Goal: Check status: Check status

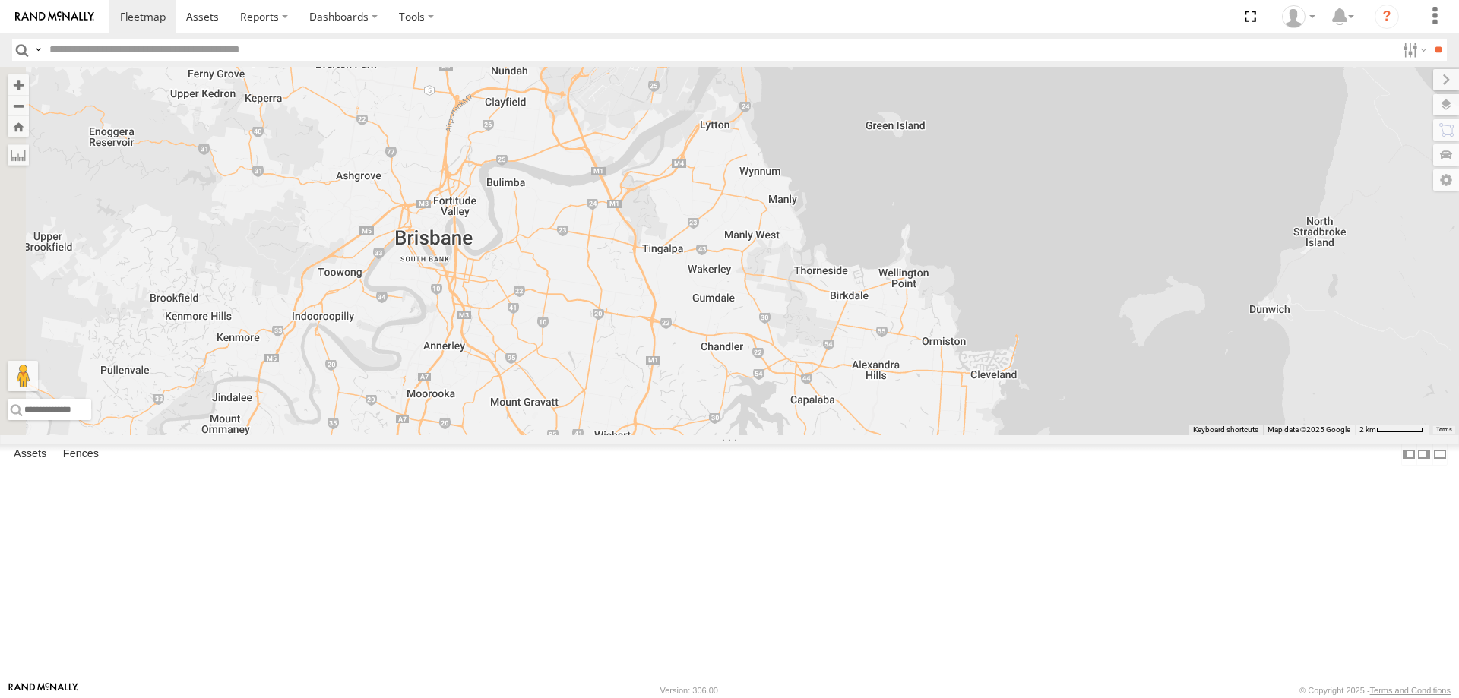
click at [654, 81] on div "2" at bounding box center [729, 251] width 1459 height 369
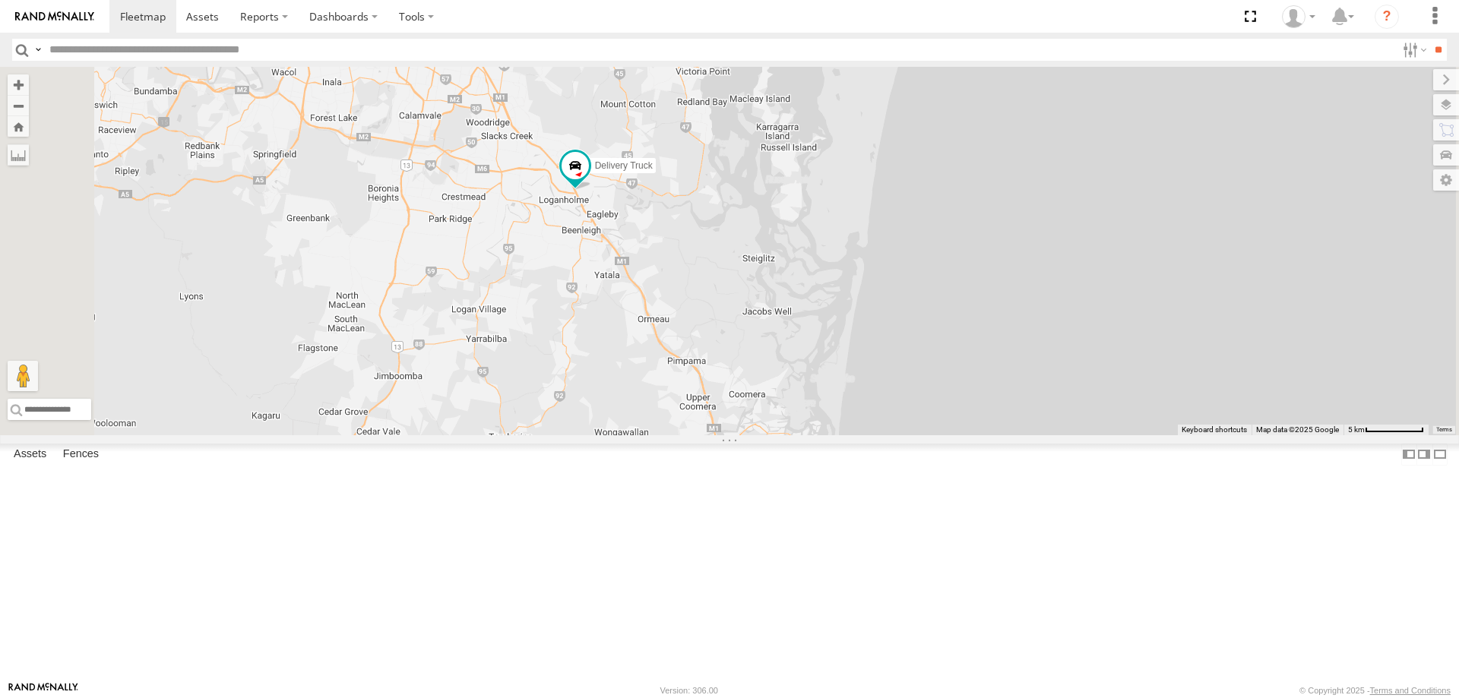
drag, startPoint x: 797, startPoint y: 446, endPoint x: 779, endPoint y: 389, distance: 59.8
click at [779, 389] on div "Delivery Truck" at bounding box center [729, 251] width 1459 height 369
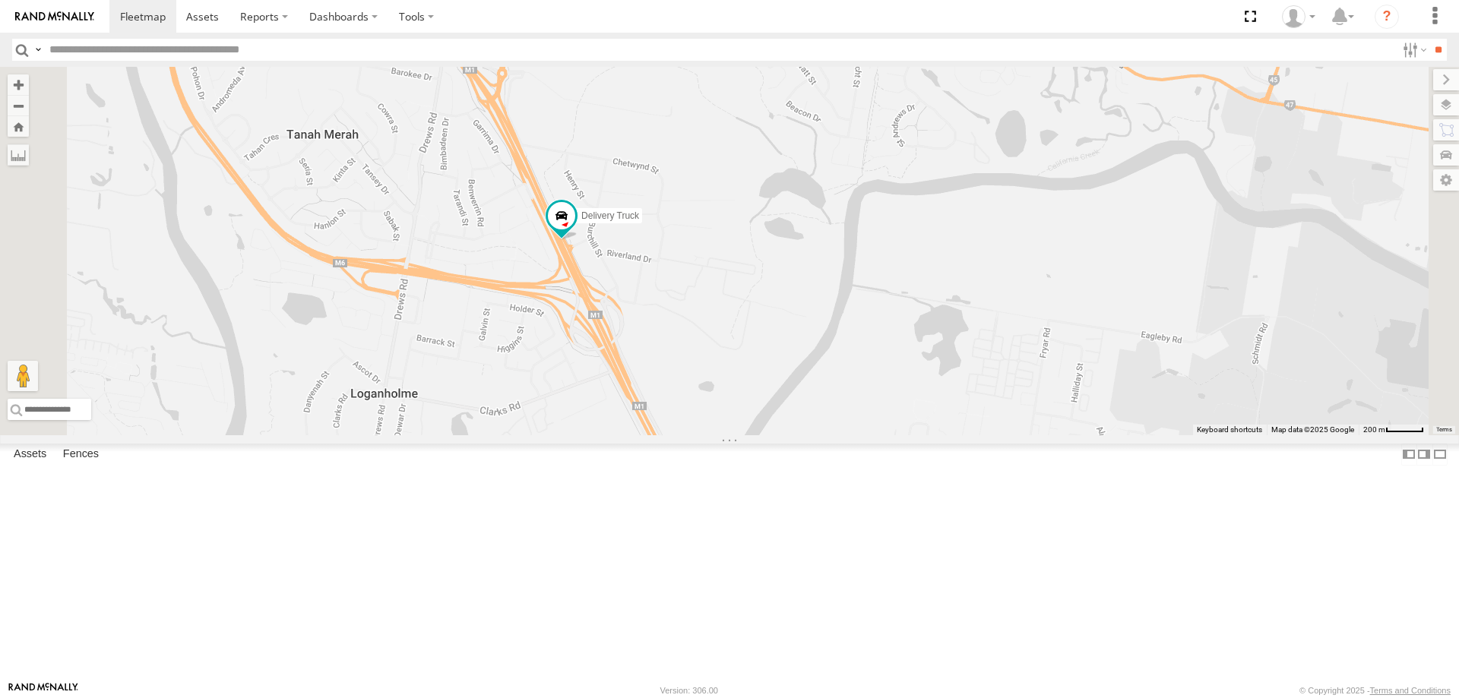
drag, startPoint x: 806, startPoint y: 344, endPoint x: 858, endPoint y: 298, distance: 70.0
click at [858, 298] on div "Delivery Truck" at bounding box center [729, 251] width 1459 height 369
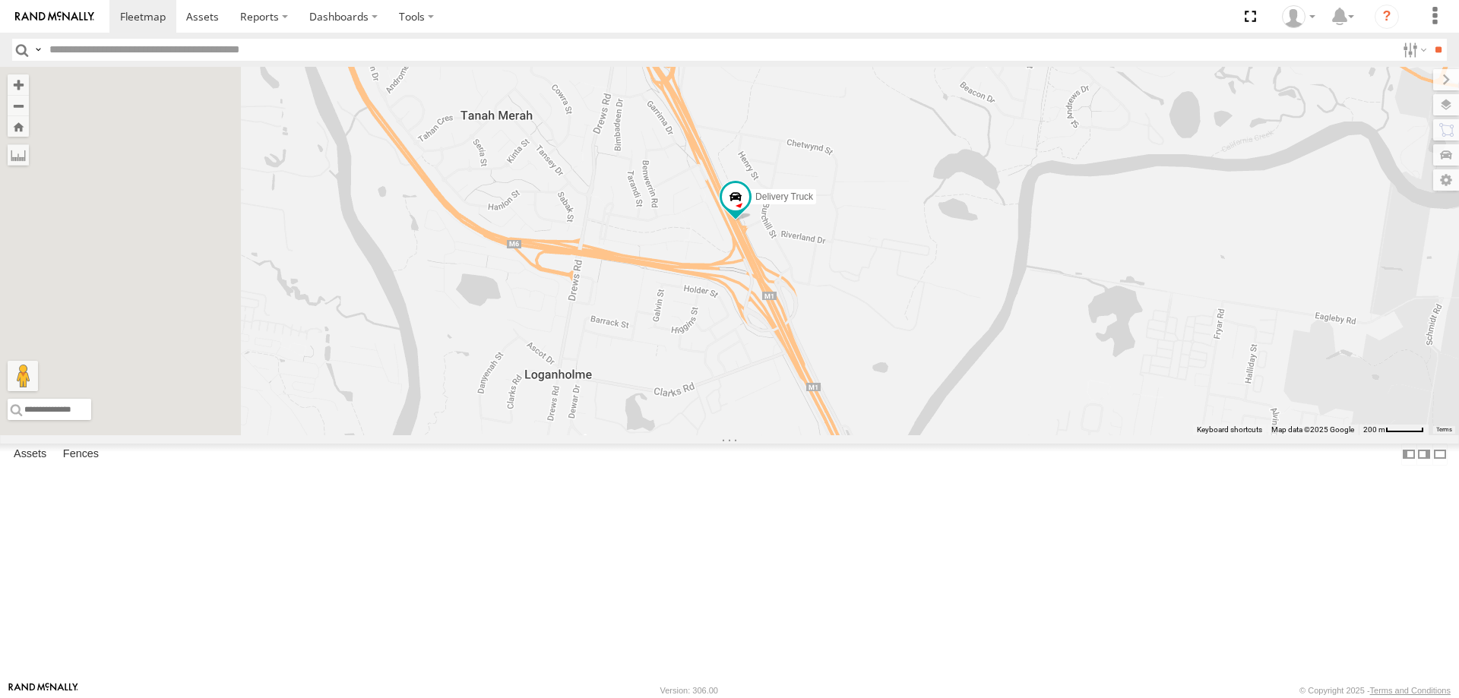
drag, startPoint x: 717, startPoint y: 488, endPoint x: 895, endPoint y: 469, distance: 178.8
click at [895, 435] on div "Delivery Truck" at bounding box center [729, 251] width 1459 height 369
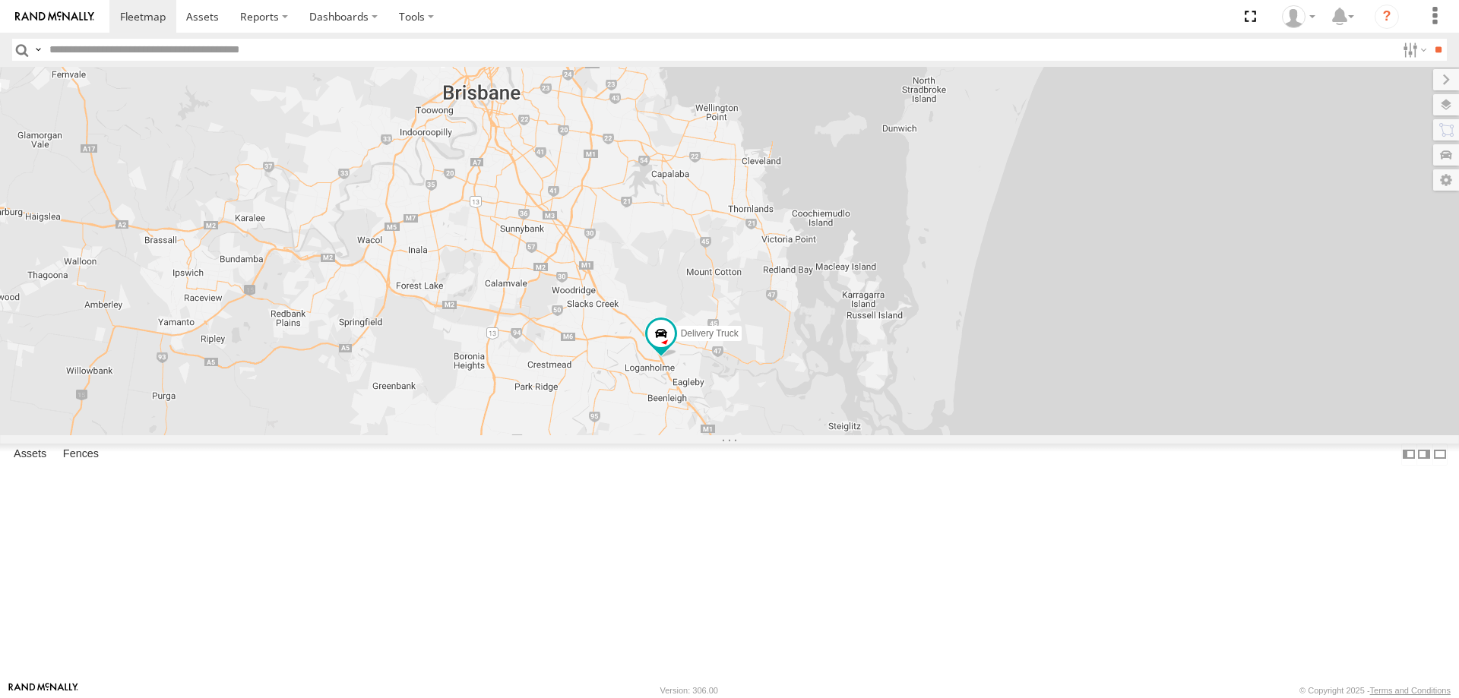
drag, startPoint x: 953, startPoint y: 493, endPoint x: 742, endPoint y: 362, distance: 248.8
click at [742, 362] on div "Delivery Truck 2" at bounding box center [729, 251] width 1459 height 369
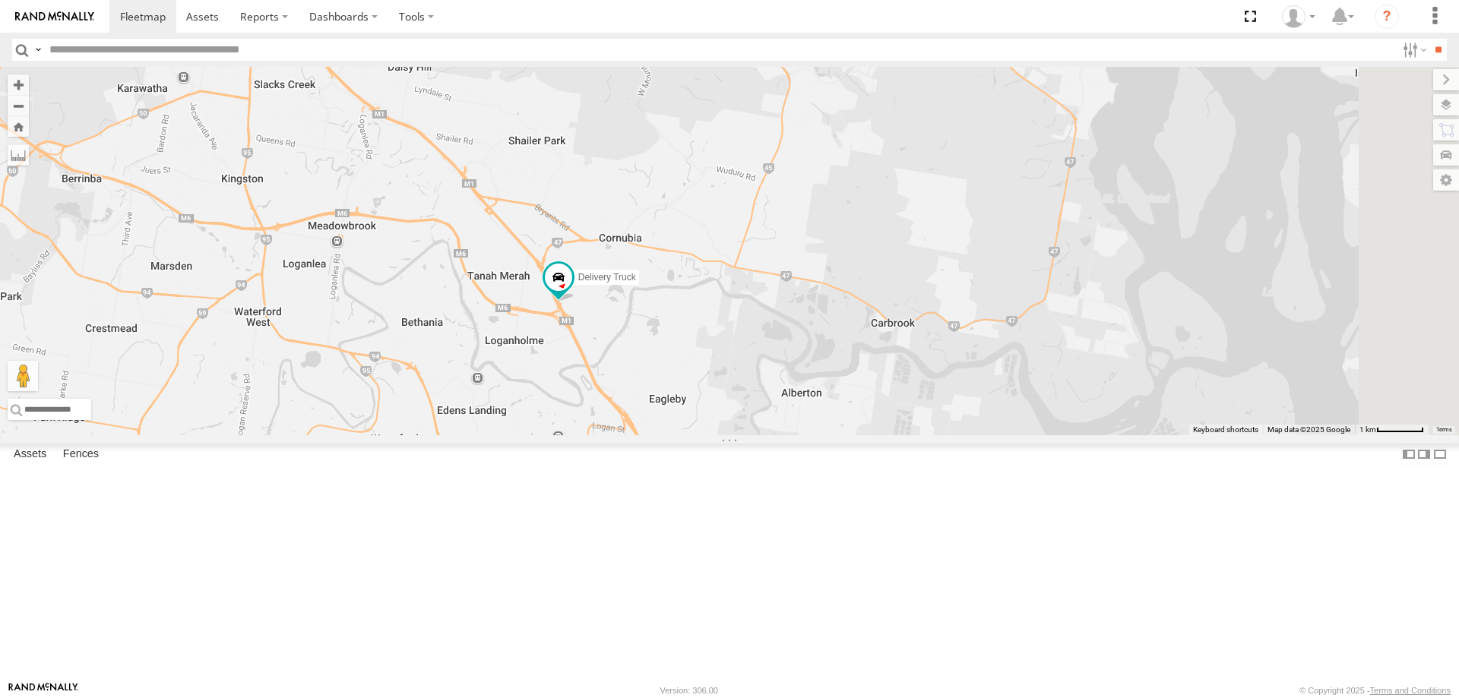
drag, startPoint x: 926, startPoint y: 638, endPoint x: 792, endPoint y: 480, distance: 207.0
click at [793, 435] on div "Delivery Truck" at bounding box center [729, 251] width 1459 height 369
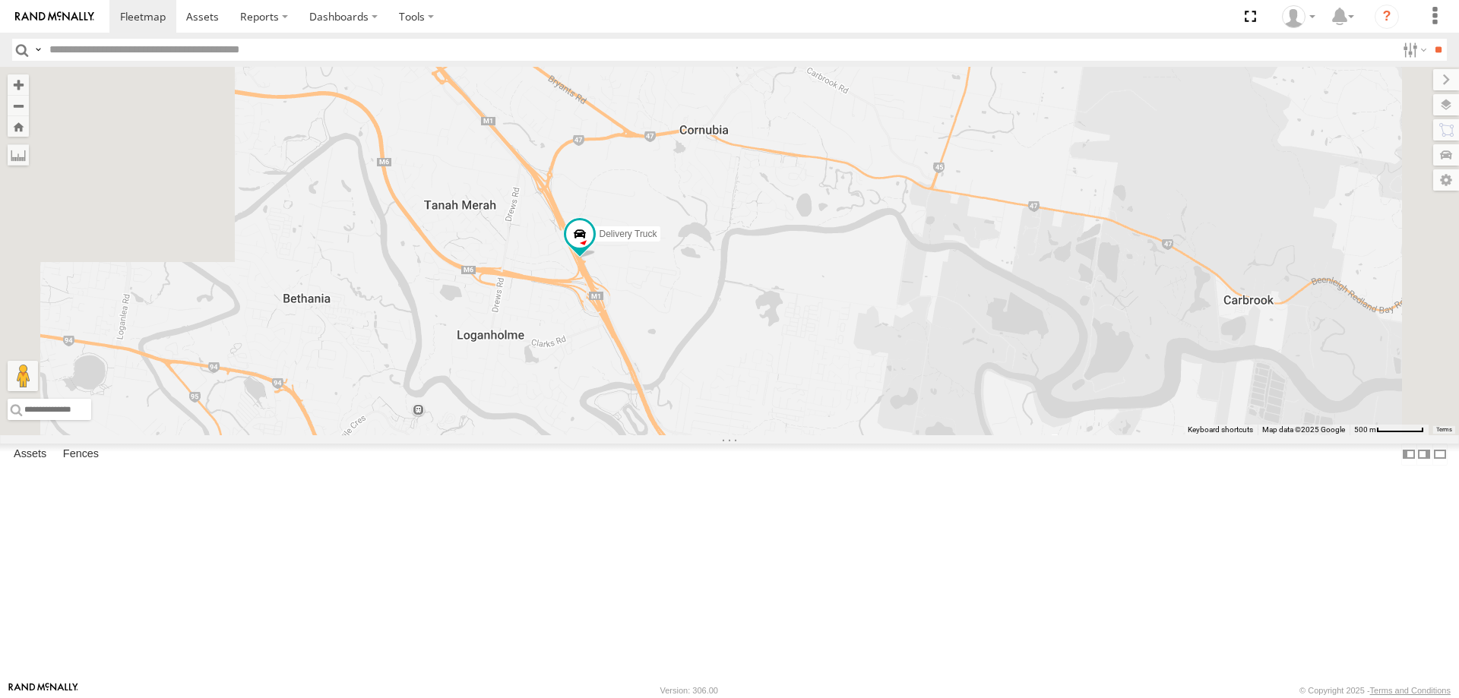
drag, startPoint x: 731, startPoint y: 399, endPoint x: 776, endPoint y: 422, distance: 50.3
click at [776, 422] on div "Delivery Truck" at bounding box center [729, 251] width 1459 height 369
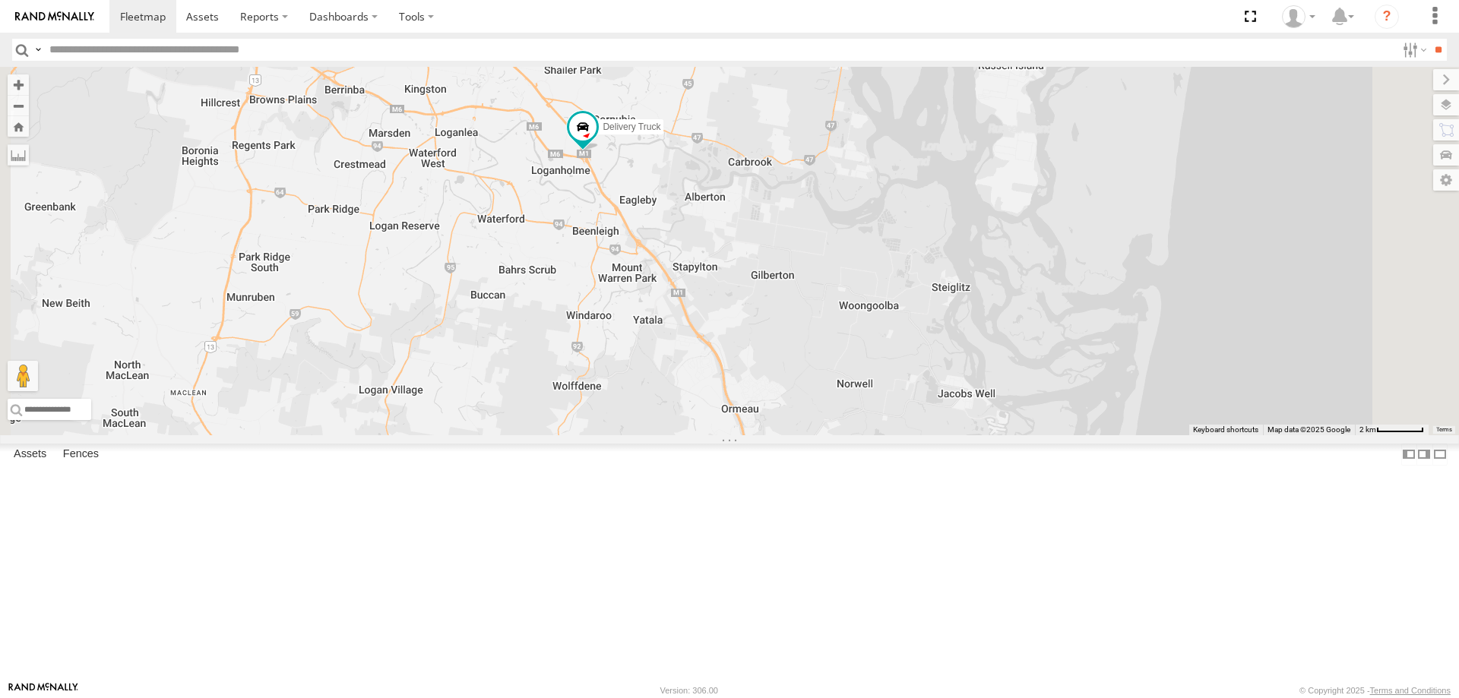
drag, startPoint x: 758, startPoint y: 483, endPoint x: 742, endPoint y: 318, distance: 166.5
click at [742, 318] on div "Delivery Truck" at bounding box center [729, 251] width 1459 height 369
click at [597, 141] on span at bounding box center [582, 126] width 27 height 27
click at [603, 134] on label at bounding box center [589, 128] width 30 height 11
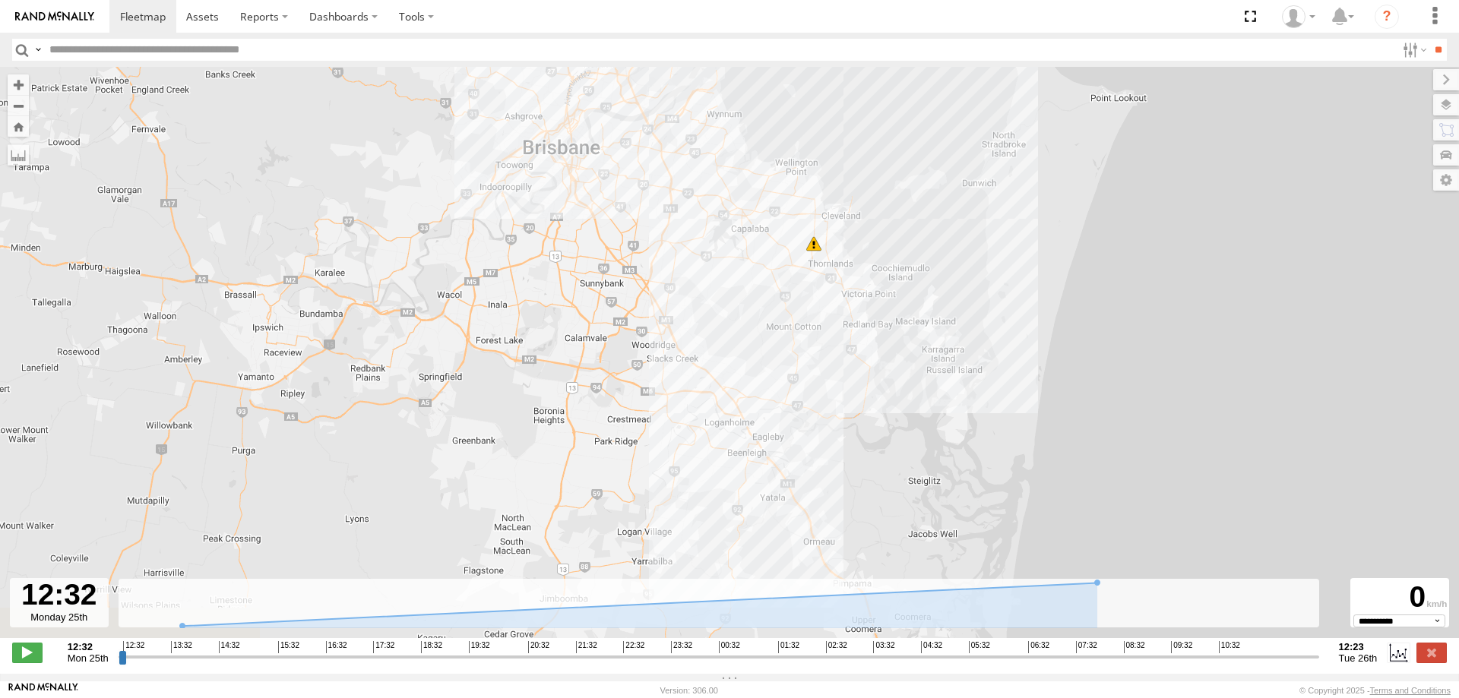
drag, startPoint x: 972, startPoint y: 489, endPoint x: 908, endPoint y: 276, distance: 222.2
click at [910, 275] on div "Delivery Truck 11:57 Tue" at bounding box center [729, 360] width 1459 height 587
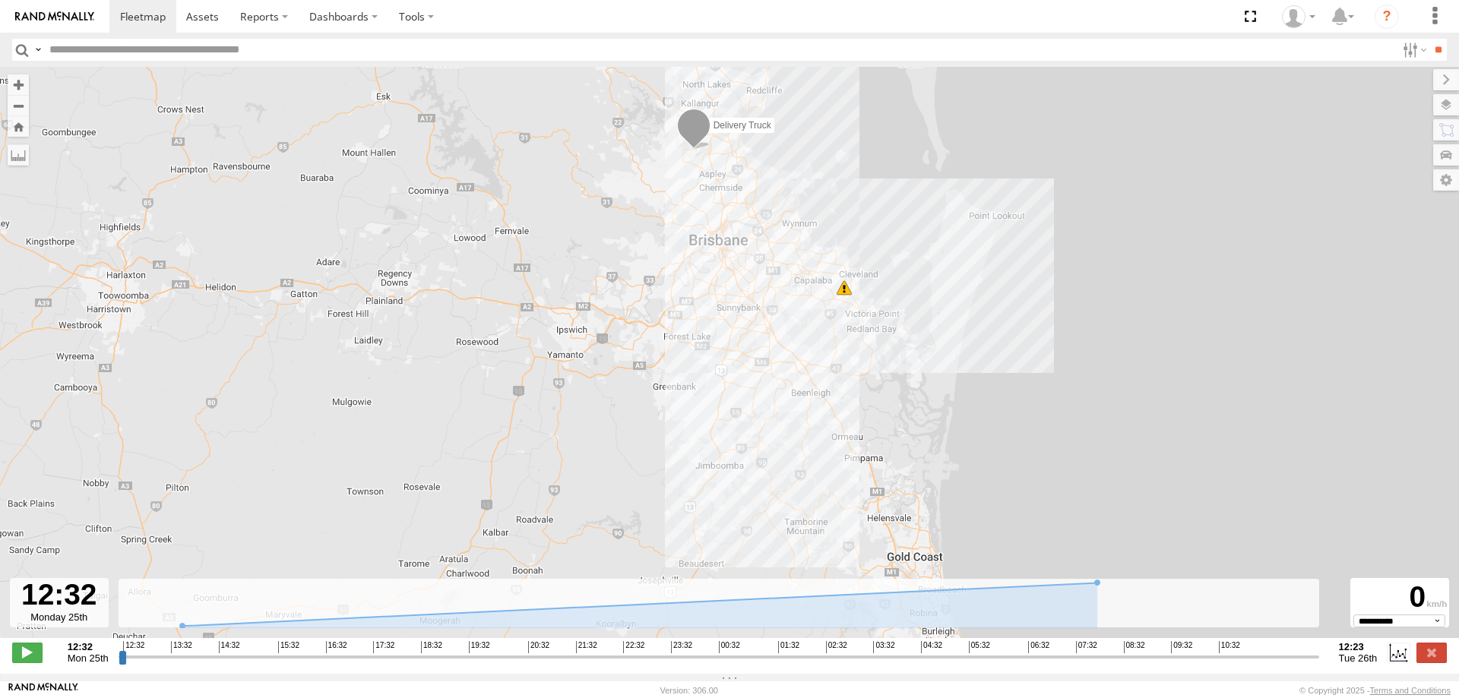
drag, startPoint x: 923, startPoint y: 390, endPoint x: 913, endPoint y: 424, distance: 35.6
click at [913, 424] on div "Delivery Truck 11:57 Tue" at bounding box center [729, 360] width 1459 height 587
drag, startPoint x: 865, startPoint y: 665, endPoint x: 1285, endPoint y: 655, distance: 420.4
click at [1285, 654] on input "range" at bounding box center [719, 657] width 1201 height 14
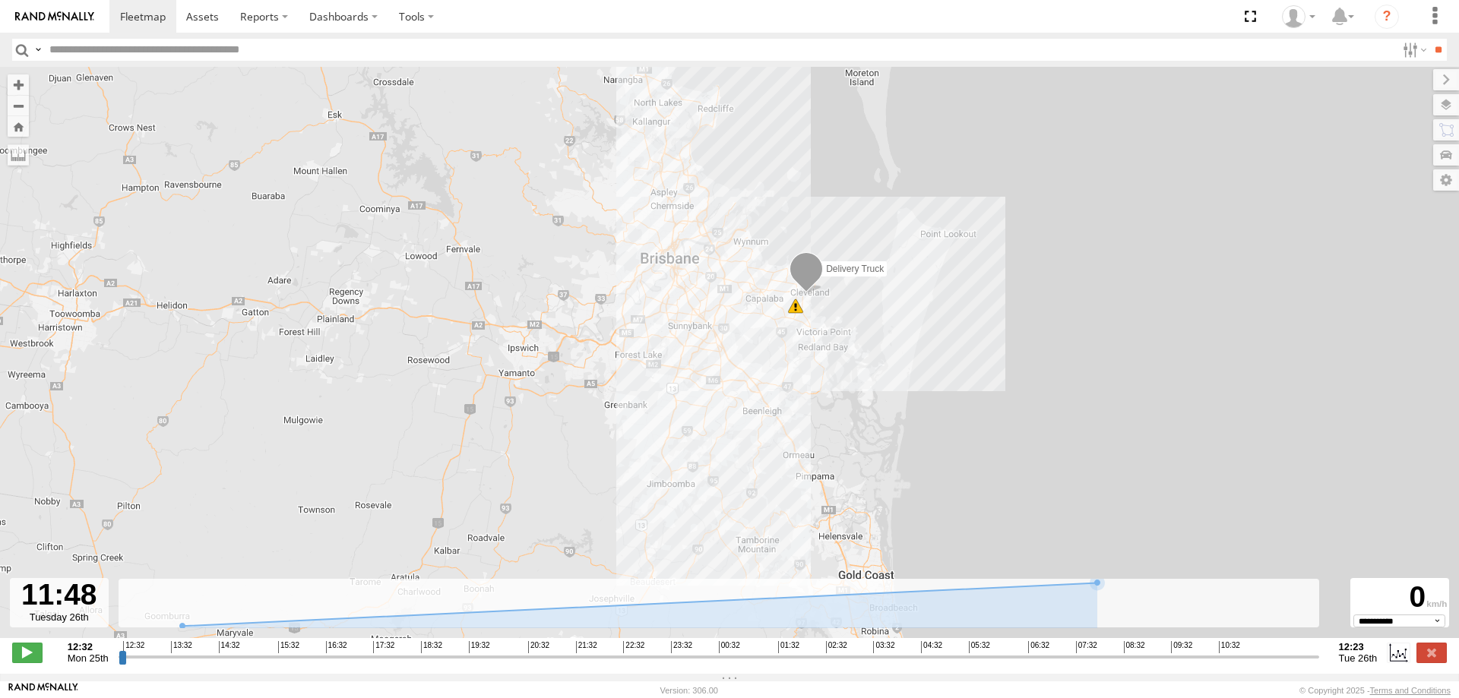
drag, startPoint x: 912, startPoint y: 418, endPoint x: 832, endPoint y: 437, distance: 82.0
click at [850, 442] on div "Delivery Truck 11:57 Tue" at bounding box center [729, 360] width 1459 height 587
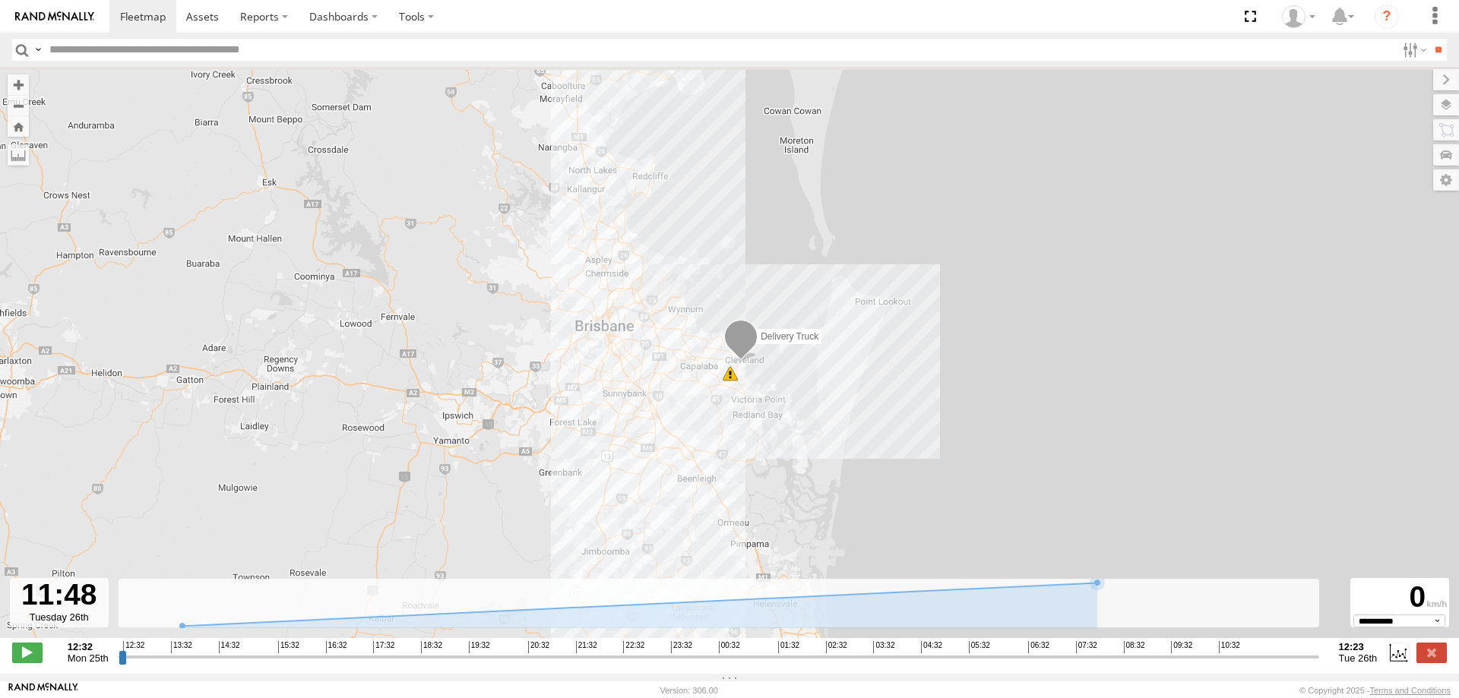
drag, startPoint x: 828, startPoint y: 392, endPoint x: 772, endPoint y: 460, distance: 88.0
click at [772, 460] on div "Delivery Truck 11:57 Tue" at bounding box center [729, 360] width 1459 height 587
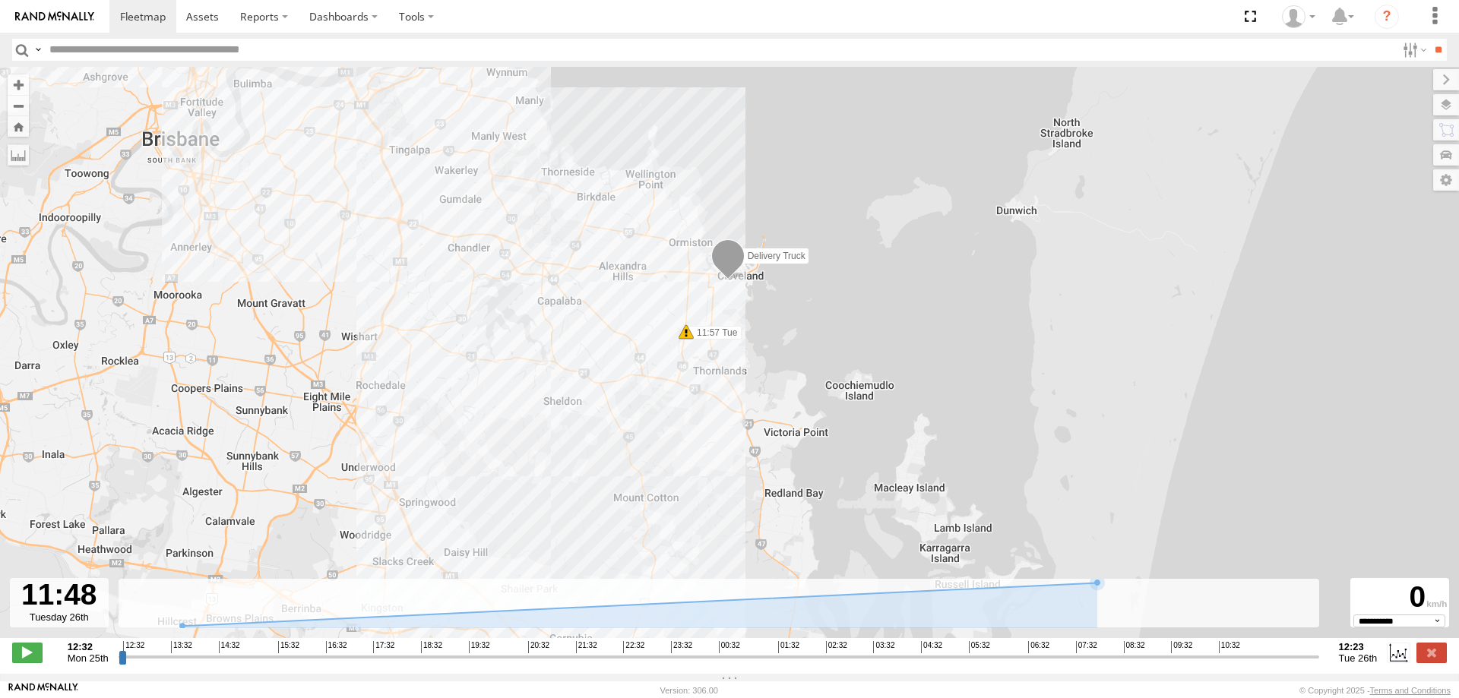
drag, startPoint x: 782, startPoint y: 391, endPoint x: 823, endPoint y: 476, distance: 94.5
click at [823, 476] on div "Delivery Truck 11:57 Tue" at bounding box center [729, 360] width 1459 height 587
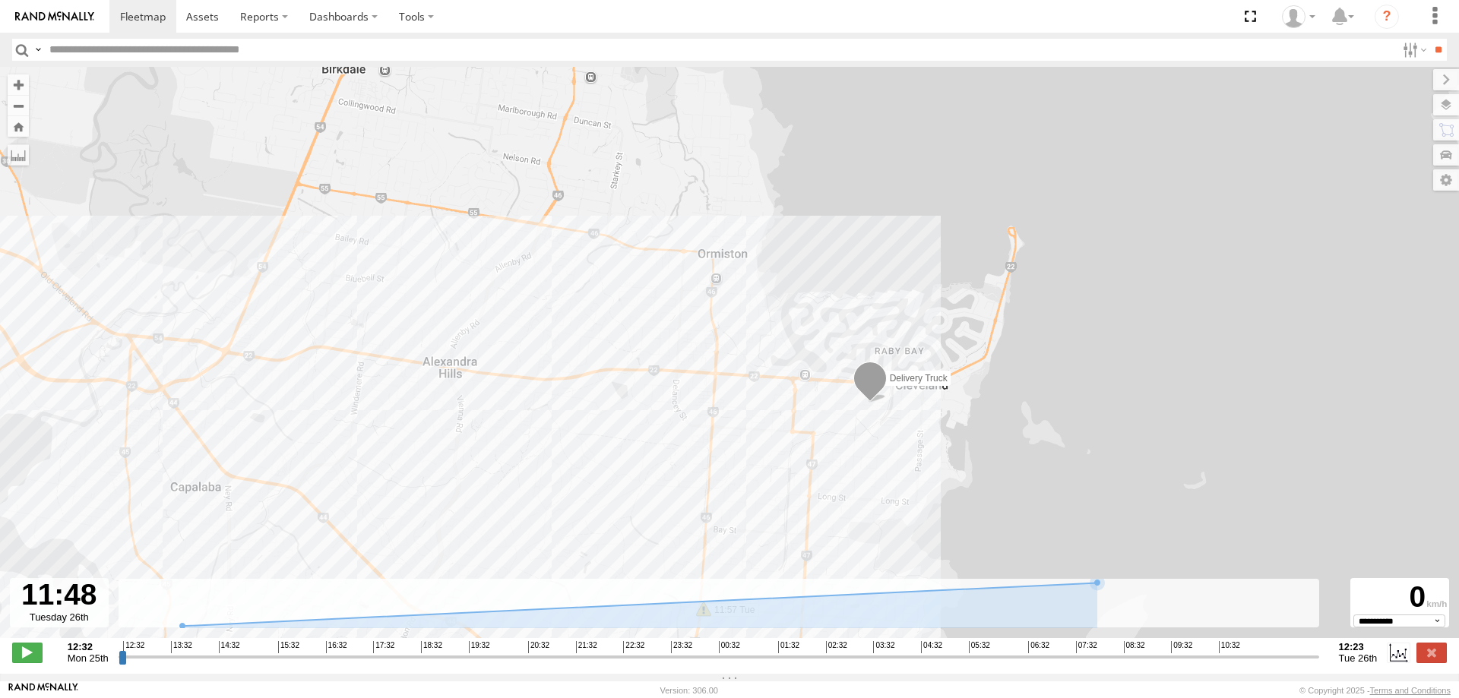
drag, startPoint x: 822, startPoint y: 420, endPoint x: 942, endPoint y: 426, distance: 120.2
click at [942, 426] on div "Delivery Truck 11:57 Tue" at bounding box center [729, 360] width 1459 height 587
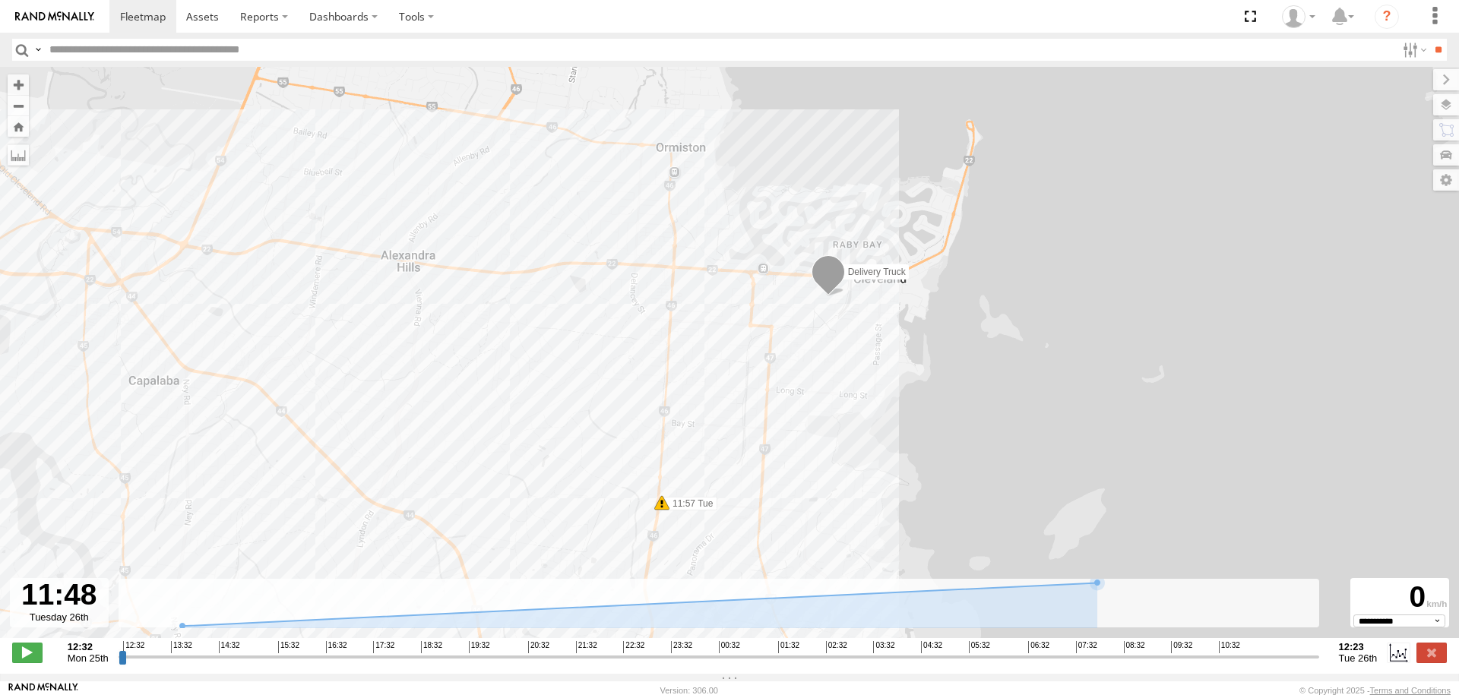
drag, startPoint x: 1013, startPoint y: 416, endPoint x: 971, endPoint y: 309, distance: 114.3
click at [971, 309] on div "Delivery Truck 11:57 Tue" at bounding box center [729, 360] width 1459 height 587
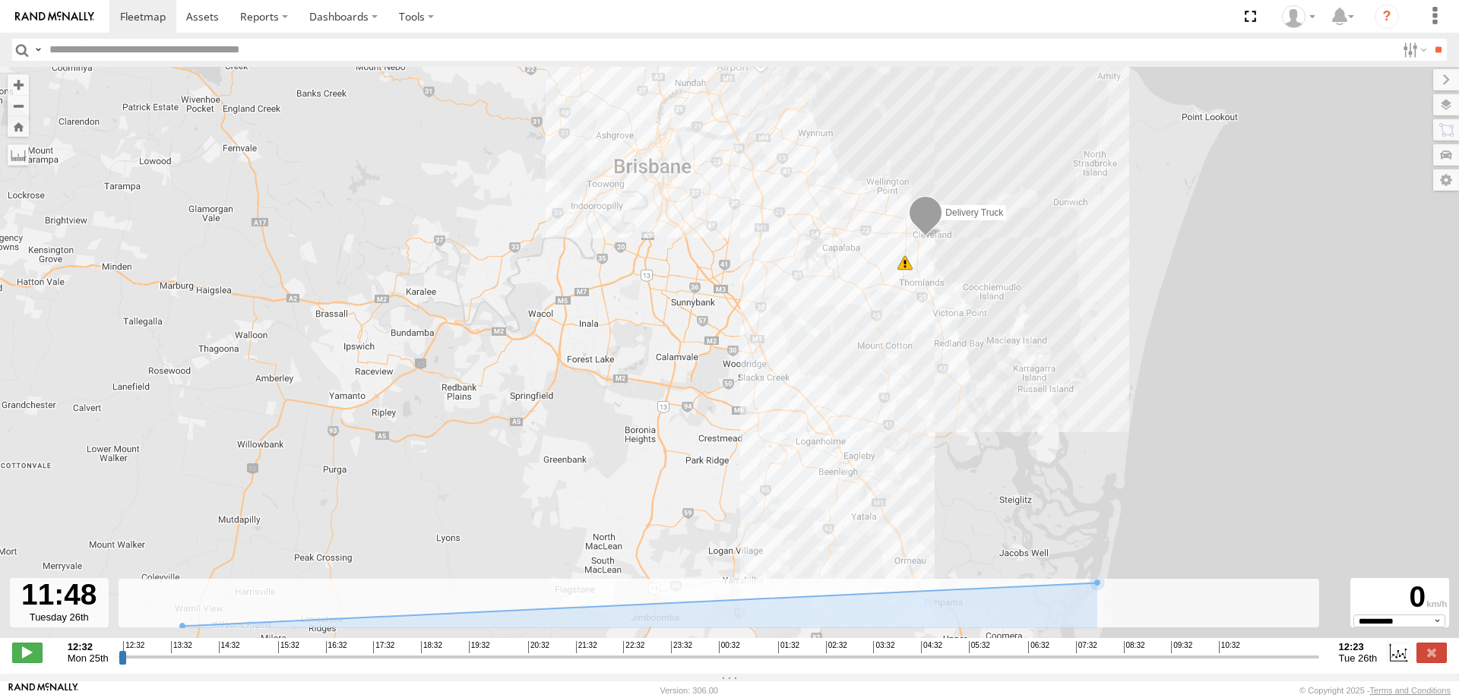
drag, startPoint x: 966, startPoint y: 415, endPoint x: 942, endPoint y: 242, distance: 174.2
click at [942, 242] on div "Delivery Truck 11:57 Tue" at bounding box center [729, 360] width 1459 height 587
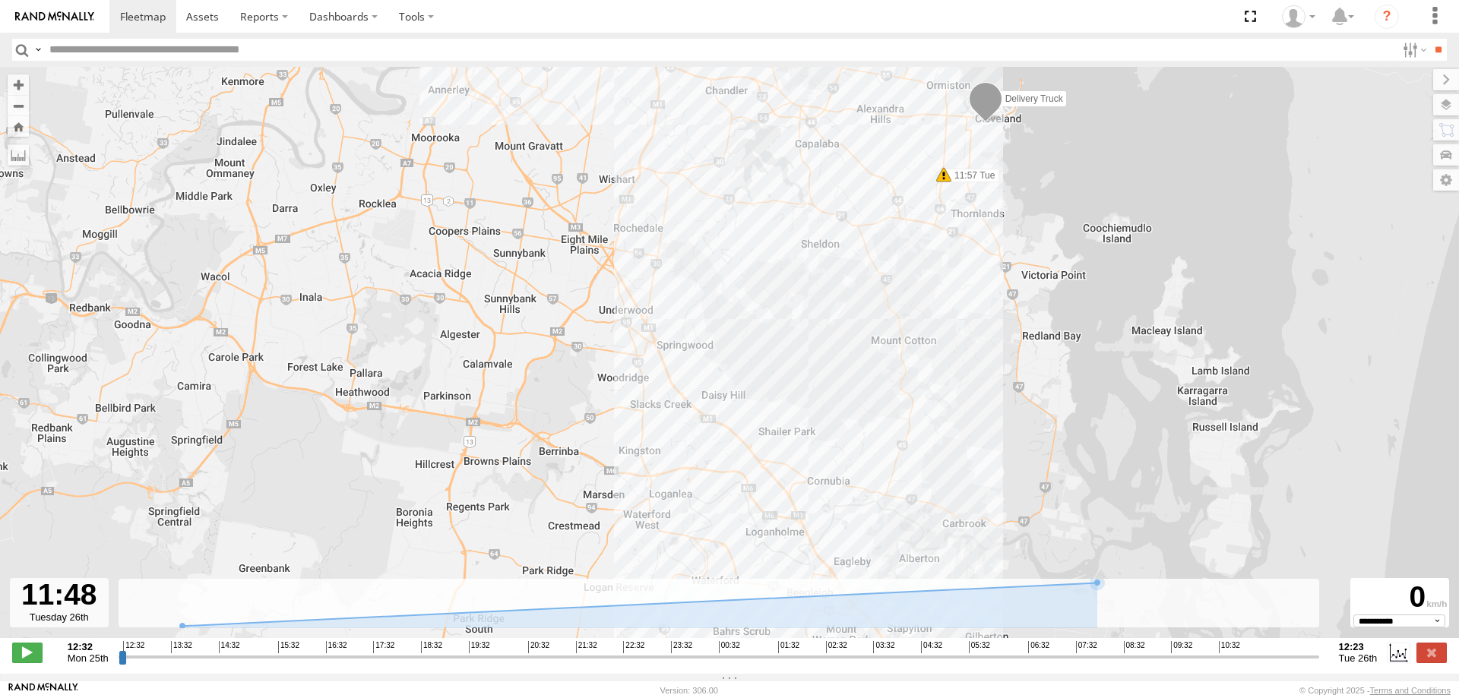
drag, startPoint x: 921, startPoint y: 397, endPoint x: 920, endPoint y: 481, distance: 84.4
click at [920, 481] on div "Delivery Truck 11:57 Tue" at bounding box center [729, 360] width 1459 height 587
drag, startPoint x: 1288, startPoint y: 667, endPoint x: 1339, endPoint y: 663, distance: 51.1
type input "**********"
click at [1319, 663] on input "range" at bounding box center [719, 657] width 1201 height 14
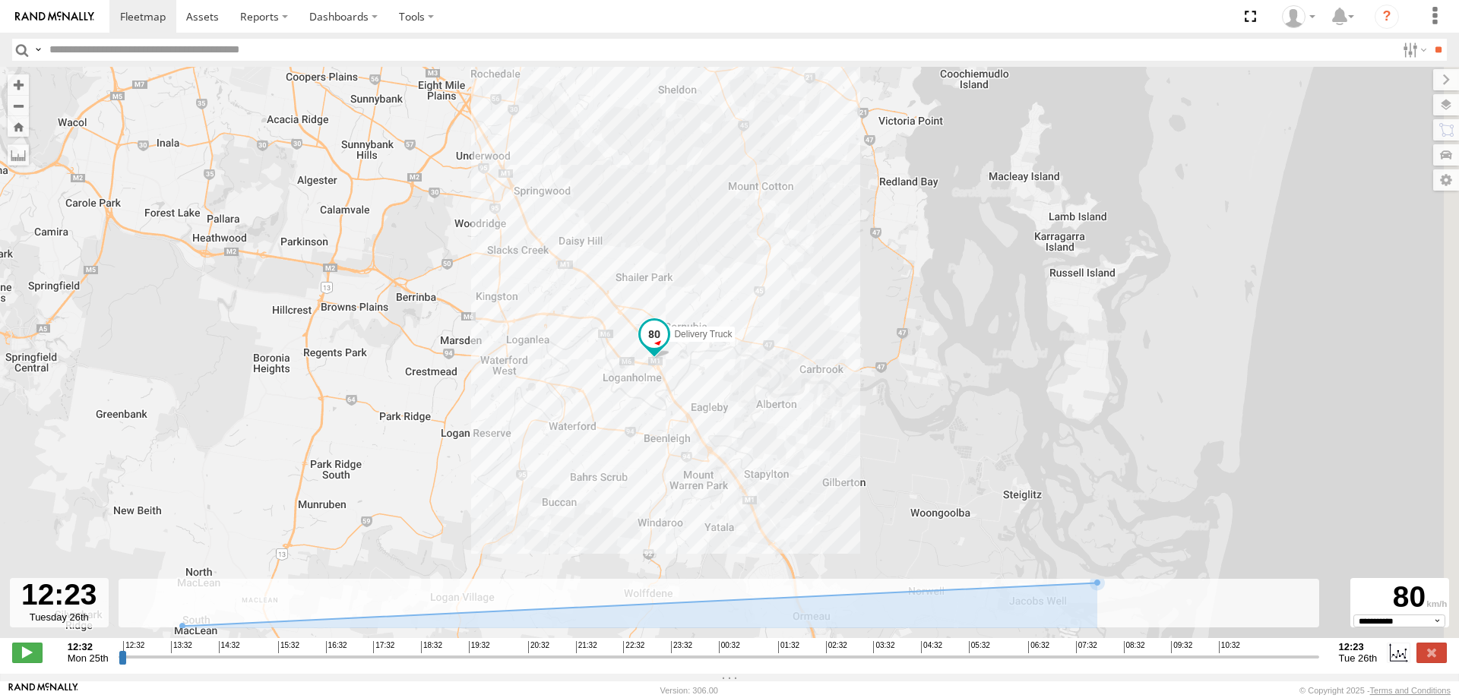
drag, startPoint x: 1136, startPoint y: 518, endPoint x: 942, endPoint y: 328, distance: 271.4
click at [954, 321] on div "Delivery Truck 11:57 Tue" at bounding box center [729, 360] width 1459 height 587
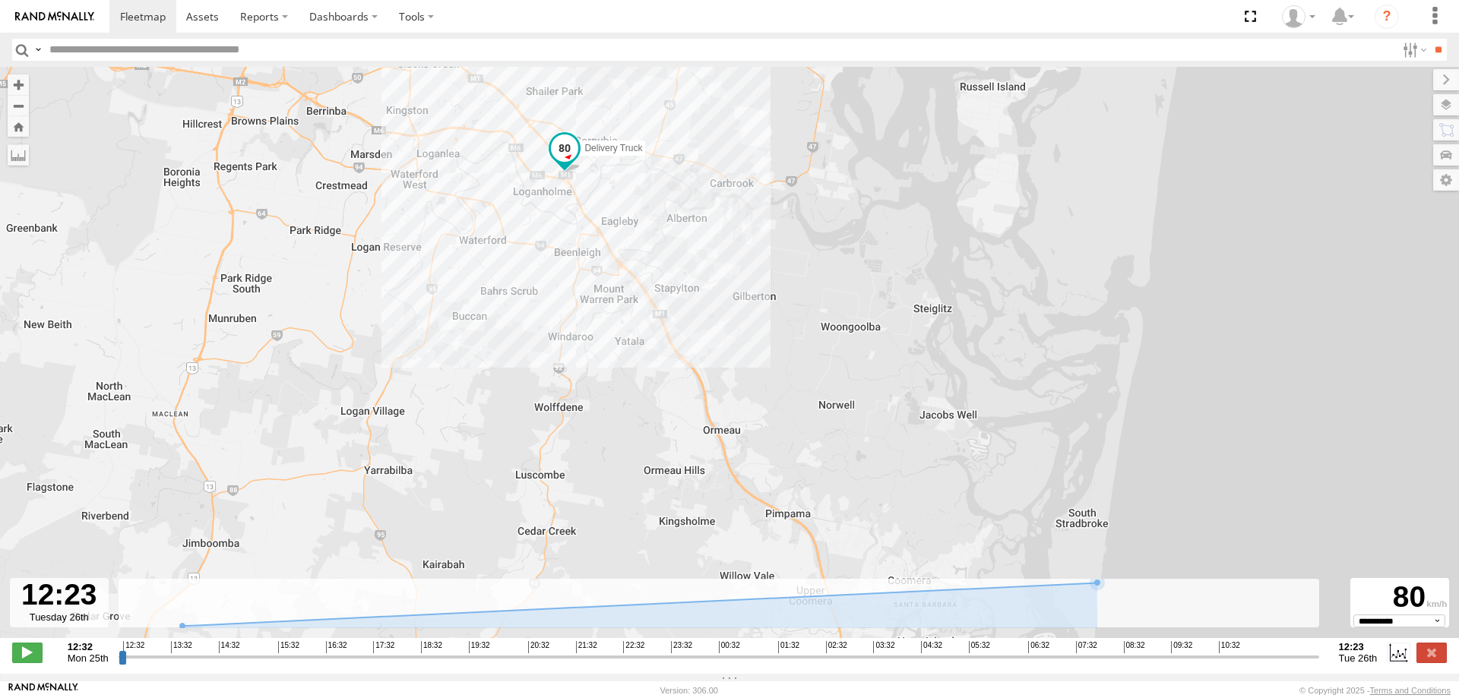
drag, startPoint x: 829, startPoint y: 448, endPoint x: 795, endPoint y: 323, distance: 130.0
click at [795, 323] on div "Delivery Truck 11:57 Tue" at bounding box center [729, 360] width 1459 height 587
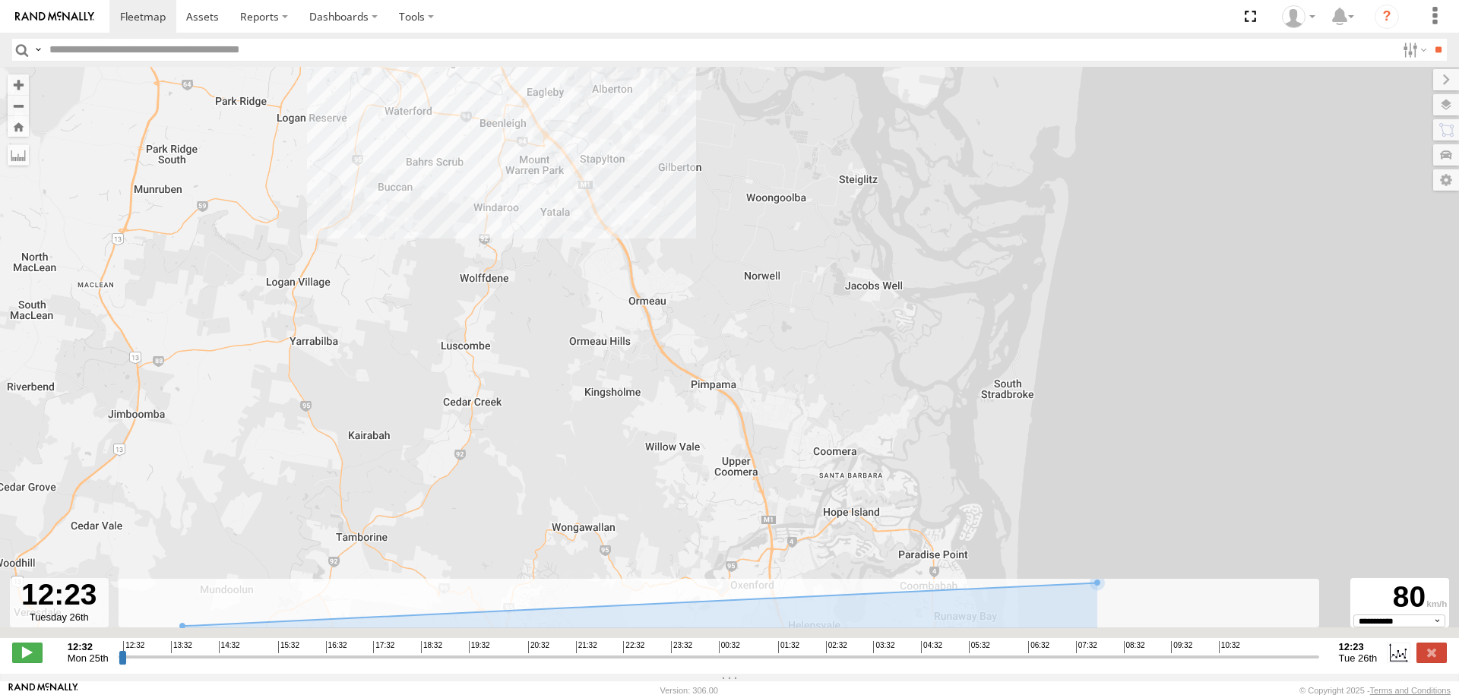
drag, startPoint x: 825, startPoint y: 450, endPoint x: 753, endPoint y: 321, distance: 148.0
click at [753, 321] on div "Delivery Truck 11:57 Tue" at bounding box center [729, 360] width 1459 height 587
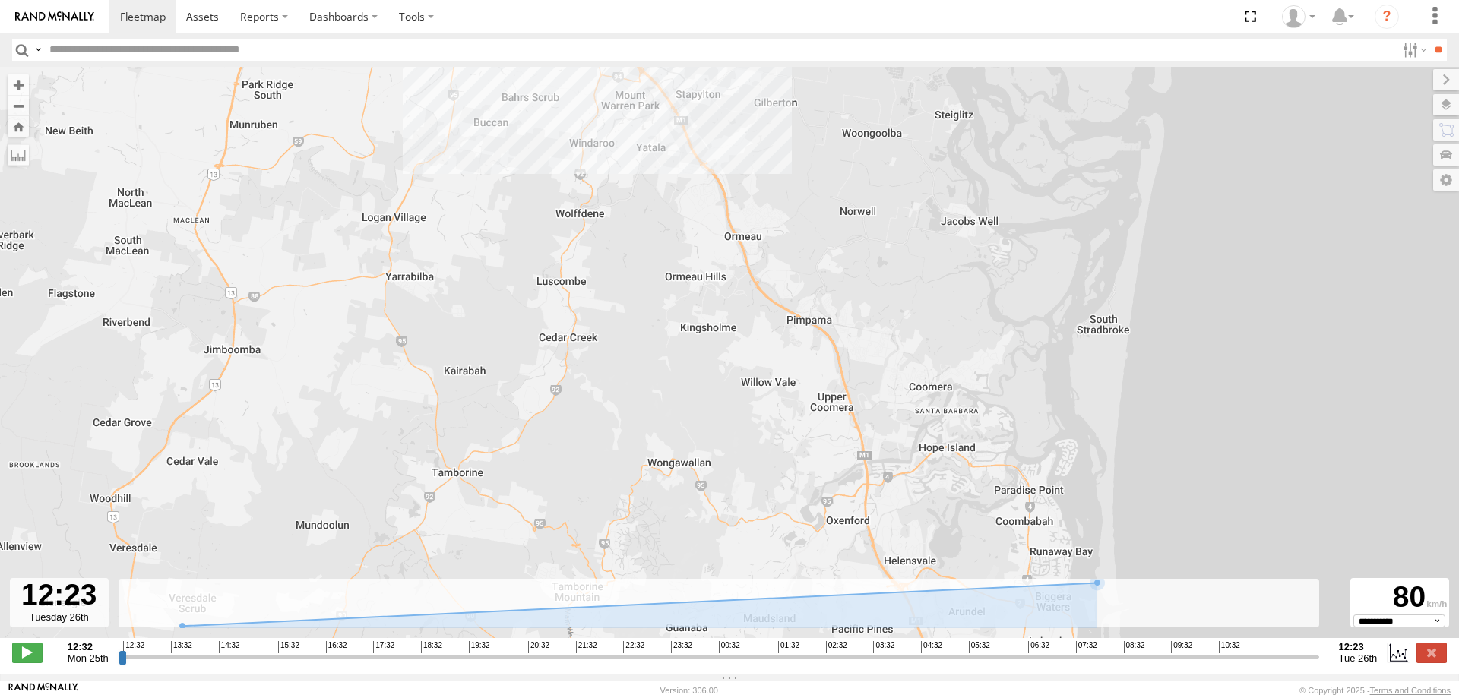
drag, startPoint x: 622, startPoint y: 346, endPoint x: 718, endPoint y: 281, distance: 115.5
click at [718, 281] on div "Delivery Truck 11:57 Tue" at bounding box center [729, 360] width 1459 height 587
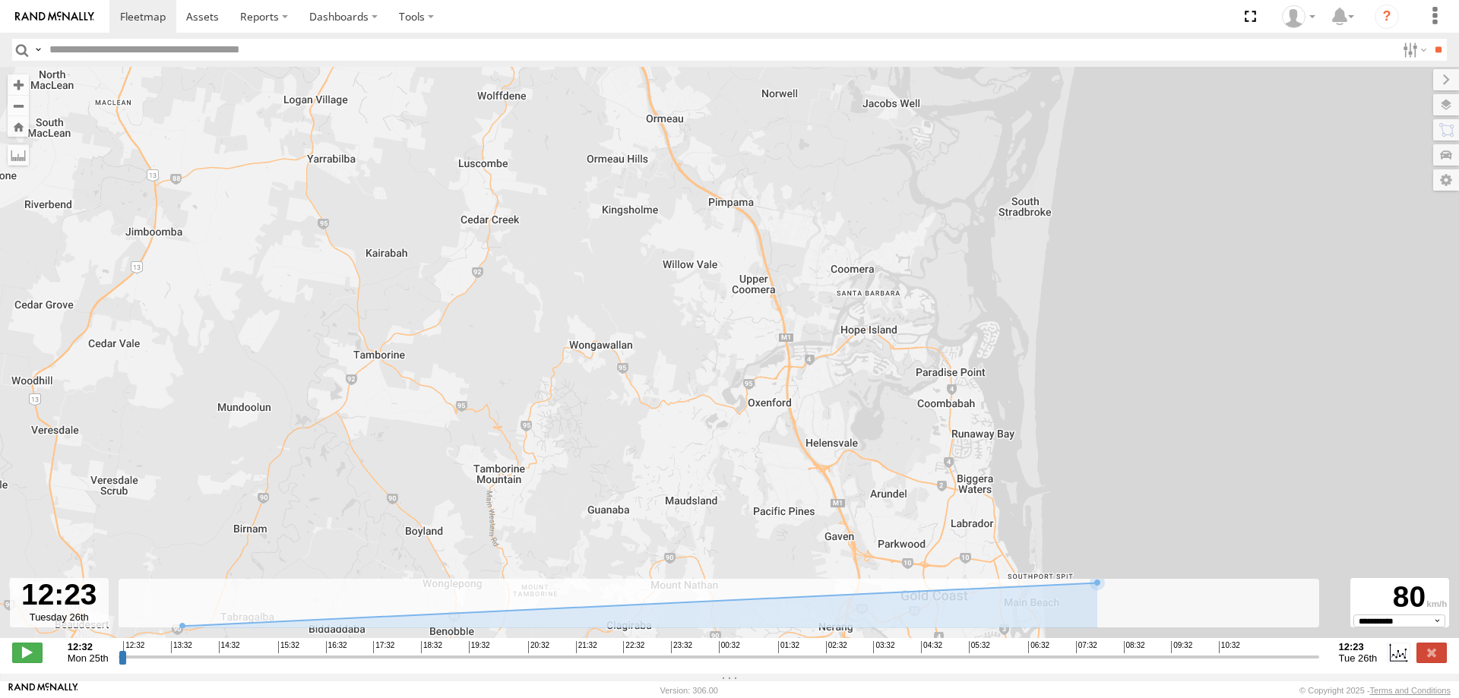
drag, startPoint x: 860, startPoint y: 275, endPoint x: 783, endPoint y: 157, distance: 140.6
click at [783, 157] on div "Delivery Truck 11:57 Tue" at bounding box center [729, 360] width 1459 height 587
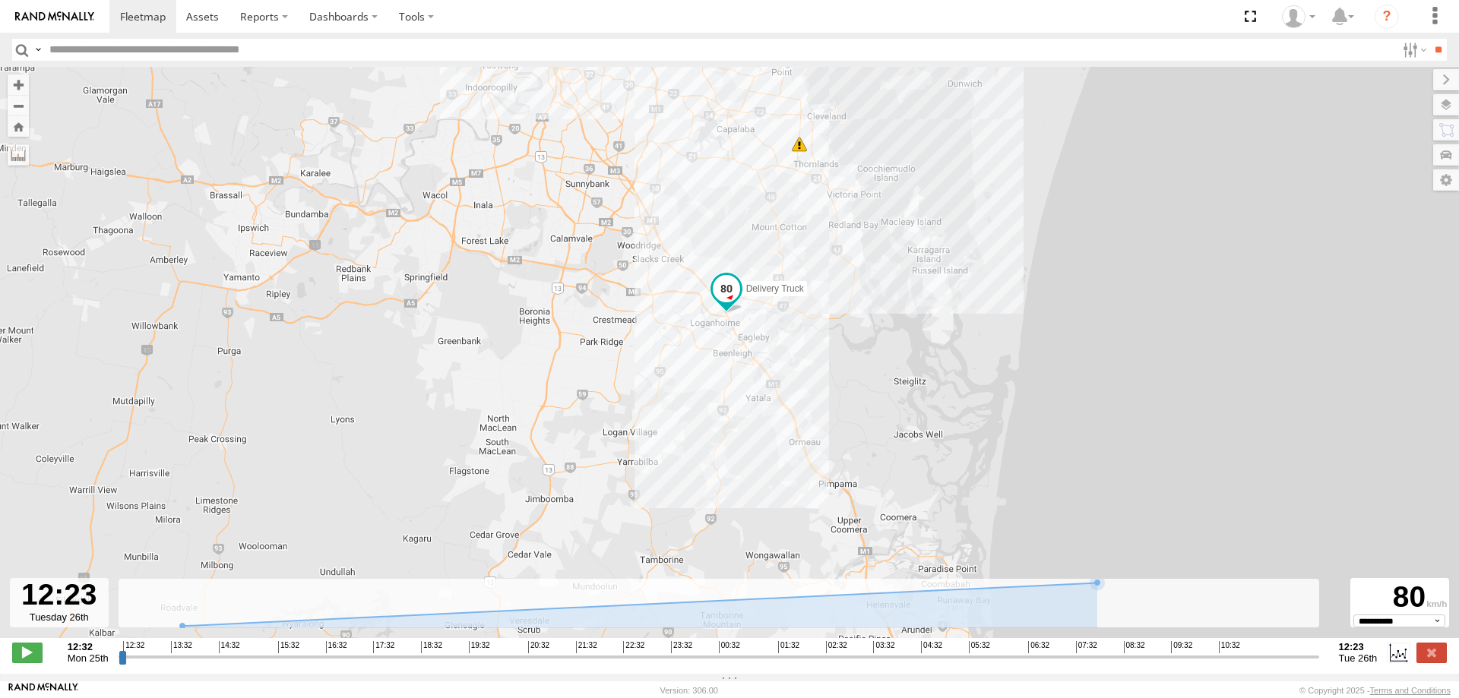
drag, startPoint x: 783, startPoint y: 157, endPoint x: 864, endPoint y: 467, distance: 319.8
click at [864, 467] on div "Delivery Truck 11:57 Tue" at bounding box center [729, 360] width 1459 height 587
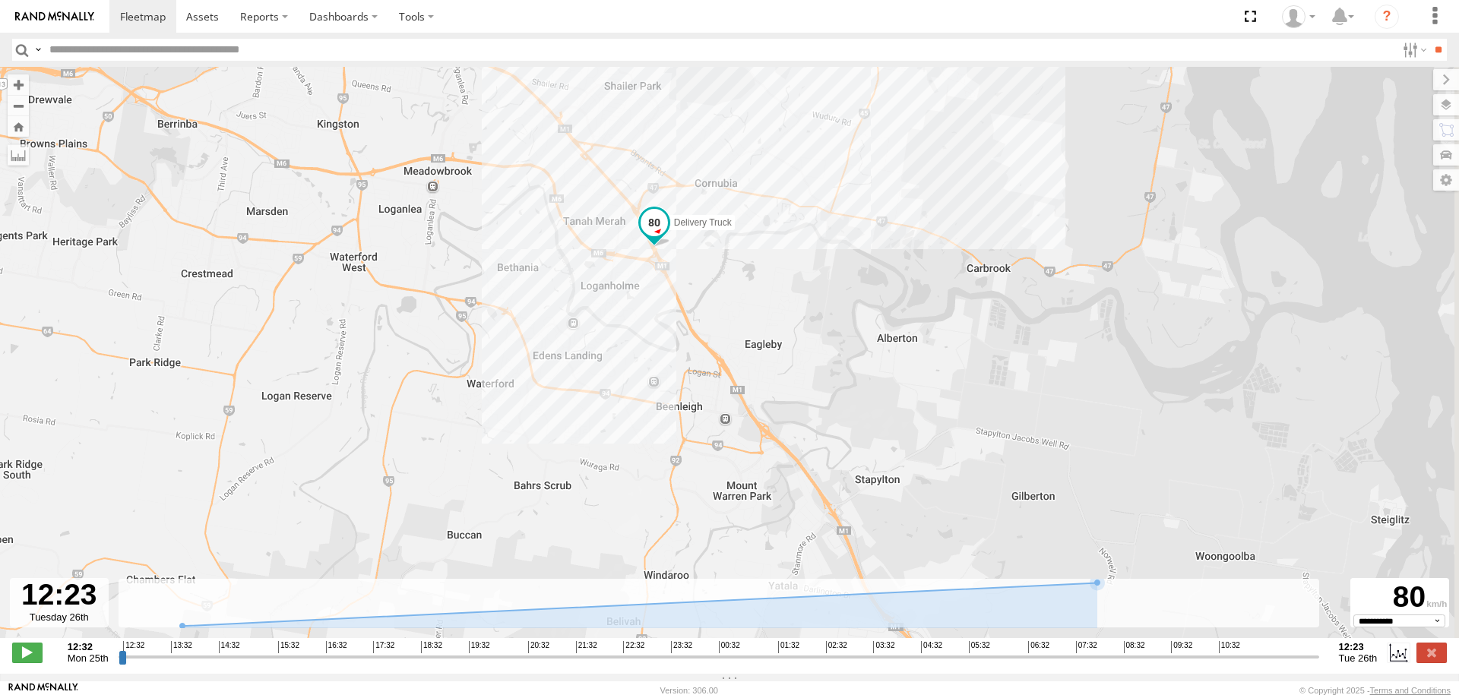
drag, startPoint x: 761, startPoint y: 390, endPoint x: 695, endPoint y: 285, distance: 123.6
click at [695, 285] on div "Delivery Truck 11:57 Tue" at bounding box center [729, 360] width 1459 height 587
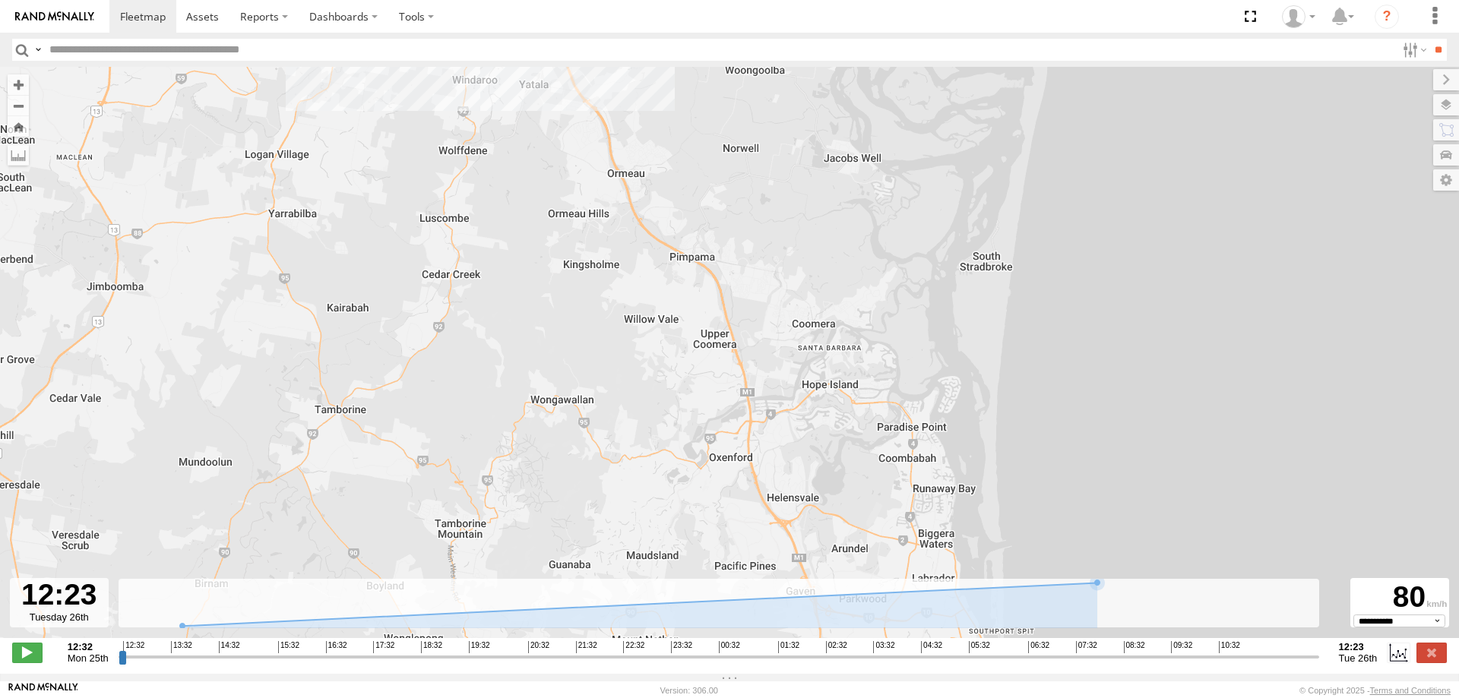
drag, startPoint x: 788, startPoint y: 418, endPoint x: 584, endPoint y: 68, distance: 404.6
click at [584, 68] on div "Delivery Truck 11:57 Tue" at bounding box center [729, 360] width 1459 height 587
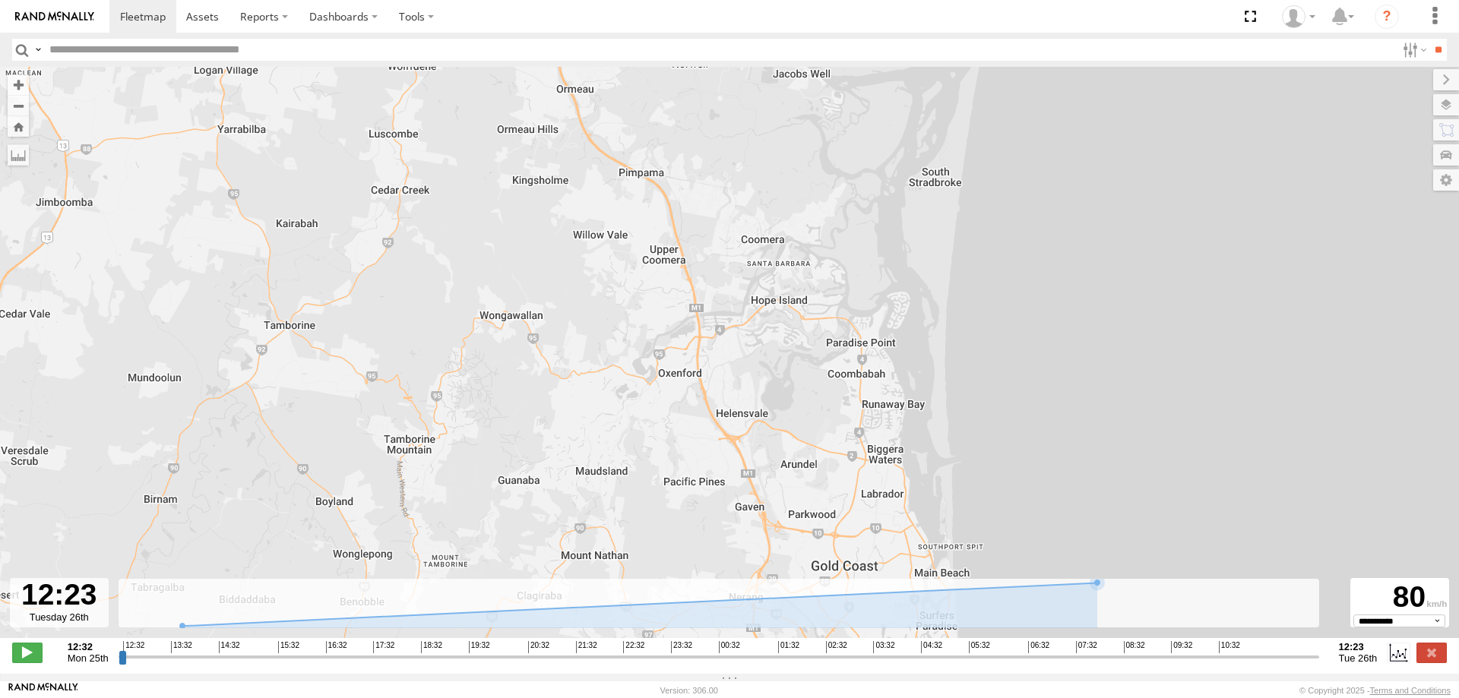
drag, startPoint x: 714, startPoint y: 265, endPoint x: 662, endPoint y: 179, distance: 100.9
click at [662, 179] on div "Delivery Truck 11:57 Tue" at bounding box center [729, 360] width 1459 height 587
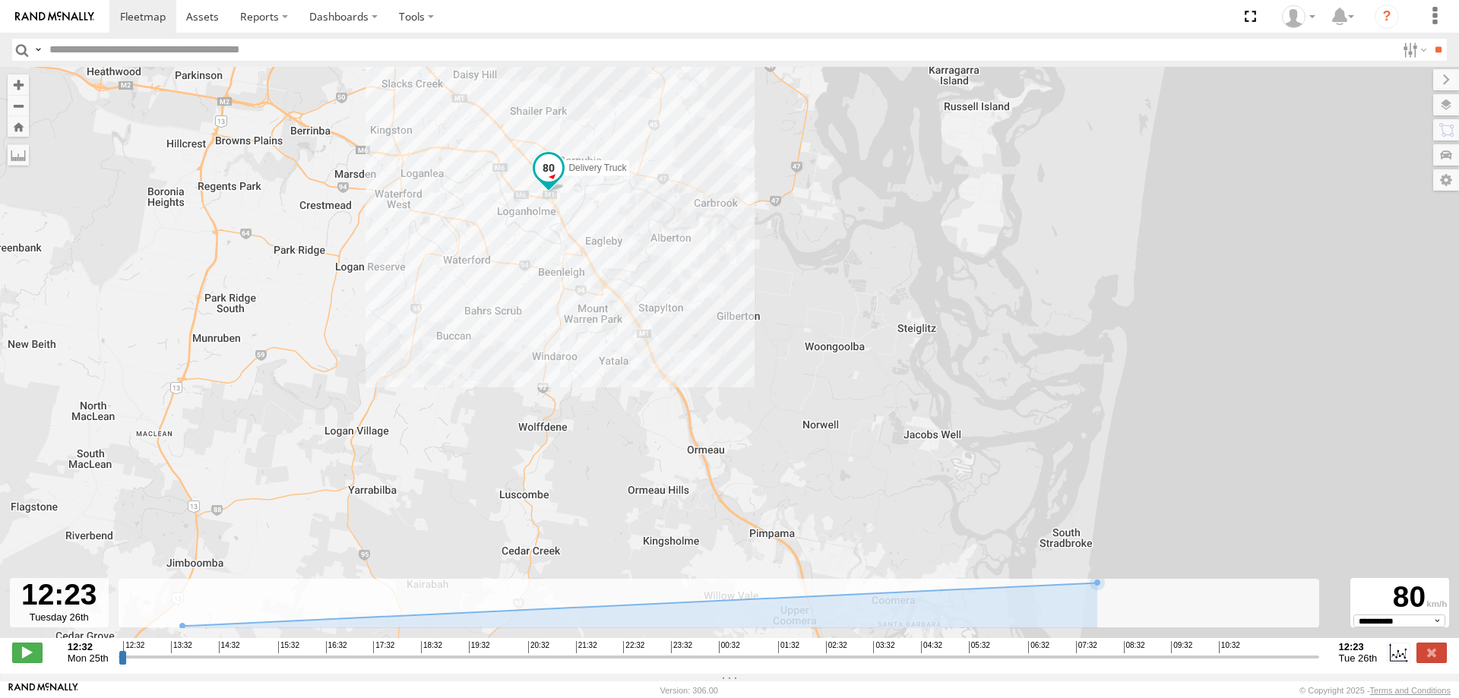
drag, startPoint x: 662, startPoint y: 179, endPoint x: 794, endPoint y: 544, distance: 388.7
click at [794, 544] on div "Delivery Truck 11:57 Tue" at bounding box center [729, 360] width 1459 height 587
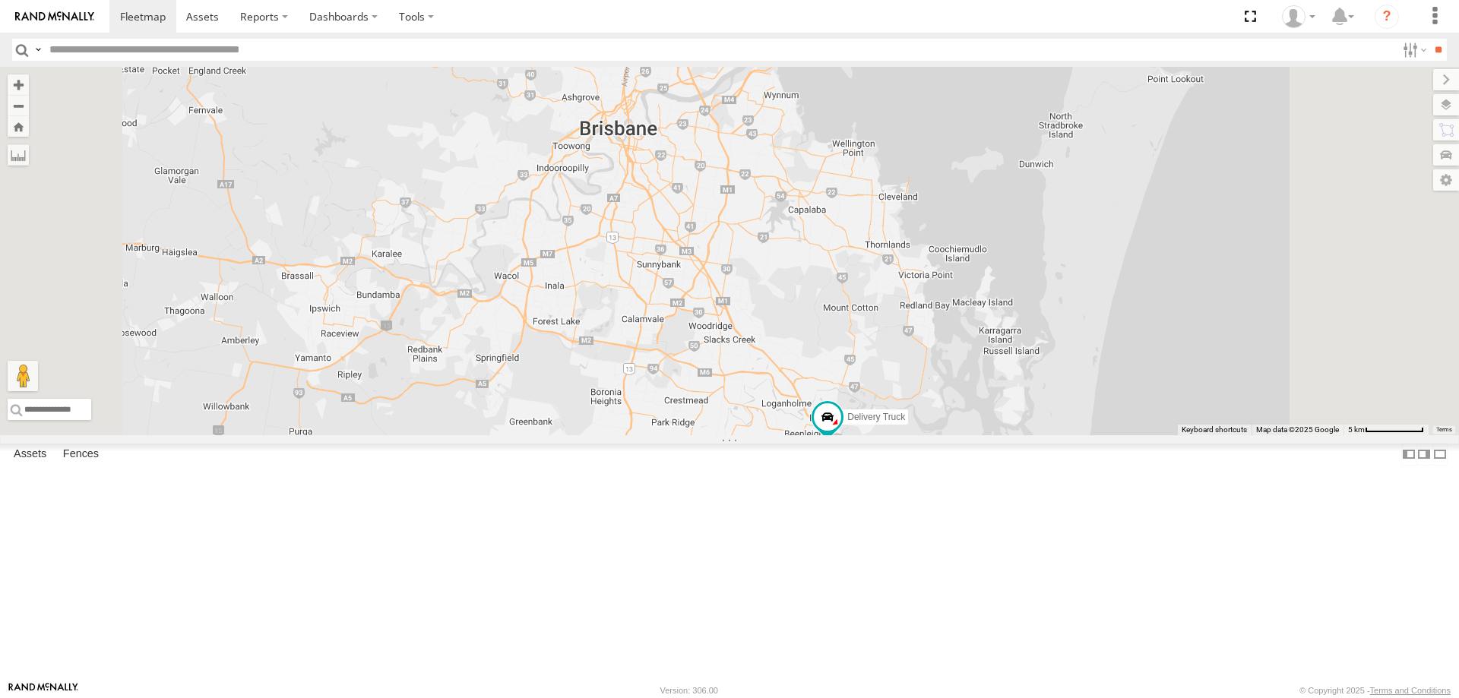
drag, startPoint x: 980, startPoint y: 579, endPoint x: 715, endPoint y: 215, distance: 450.0
click at [715, 215] on div "Delivery Truck 2" at bounding box center [729, 251] width 1459 height 369
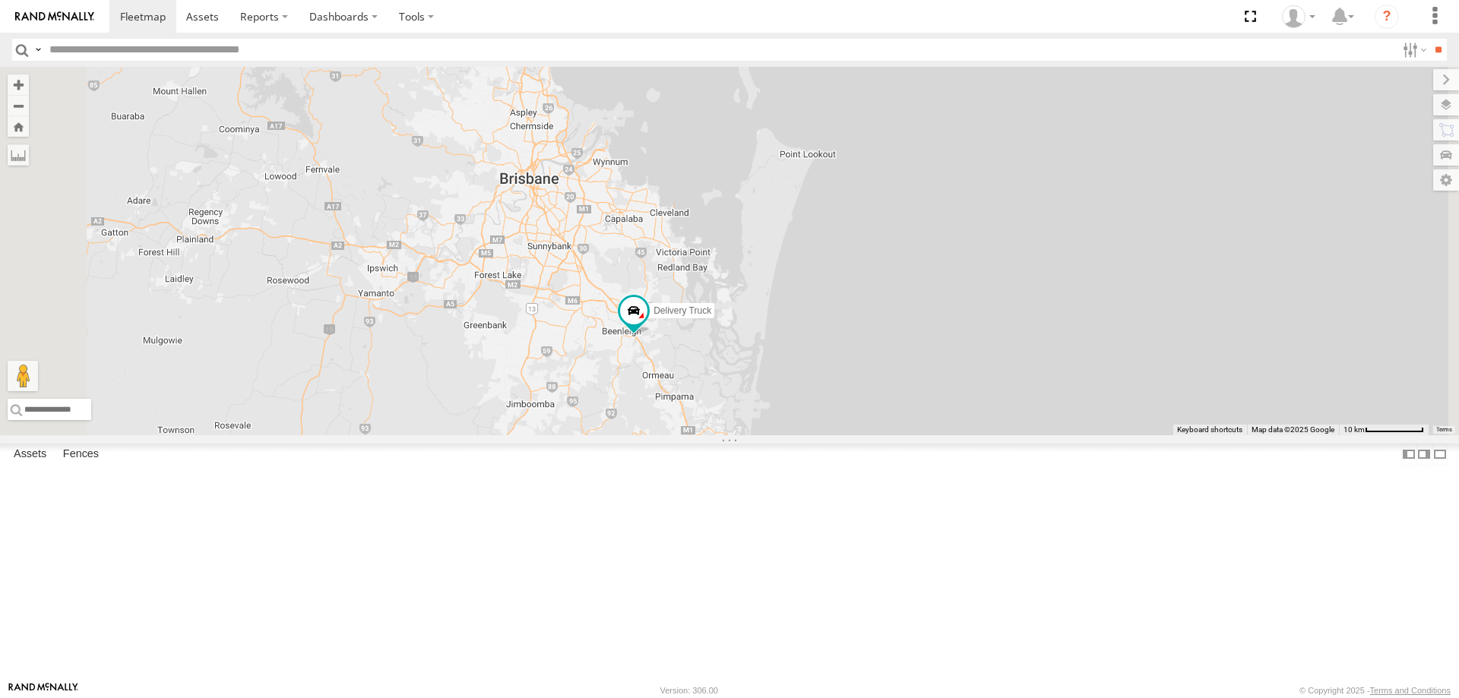
drag, startPoint x: 829, startPoint y: 418, endPoint x: 803, endPoint y: 511, distance: 97.2
click at [803, 435] on div "Delivery Truck" at bounding box center [729, 251] width 1459 height 369
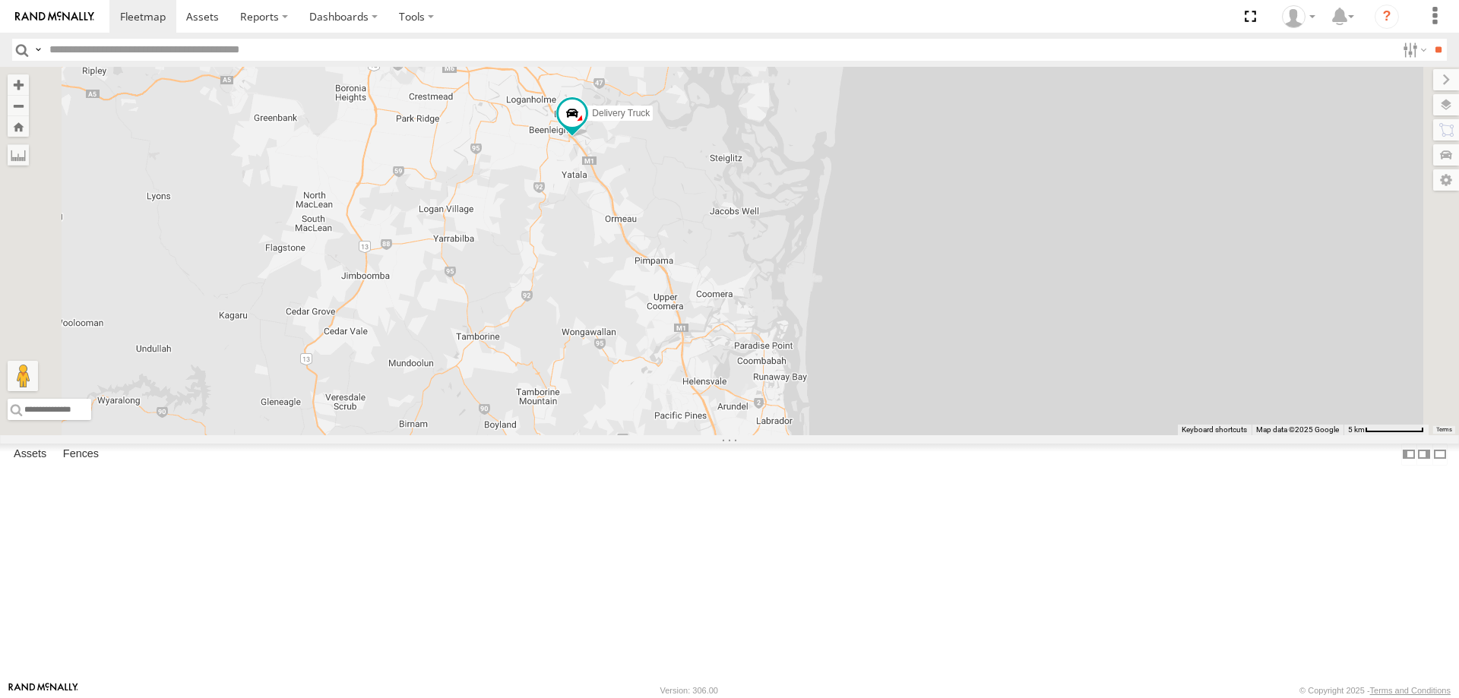
drag, startPoint x: 978, startPoint y: 566, endPoint x: 920, endPoint y: 396, distance: 179.8
click at [920, 396] on div "Delivery Truck" at bounding box center [729, 251] width 1459 height 369
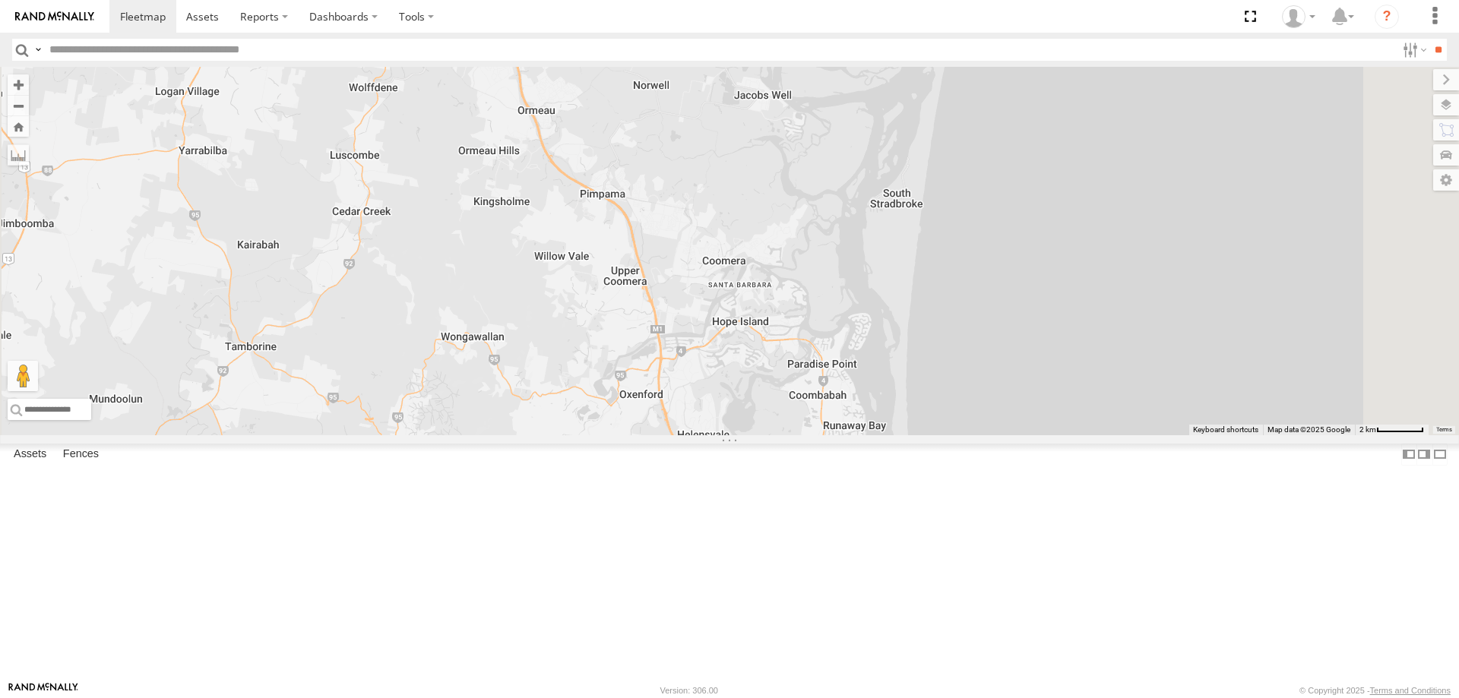
drag, startPoint x: 898, startPoint y: 386, endPoint x: 867, endPoint y: 347, distance: 50.3
click at [867, 347] on div "Delivery Truck" at bounding box center [729, 251] width 1459 height 369
